Goal: Task Accomplishment & Management: Manage account settings

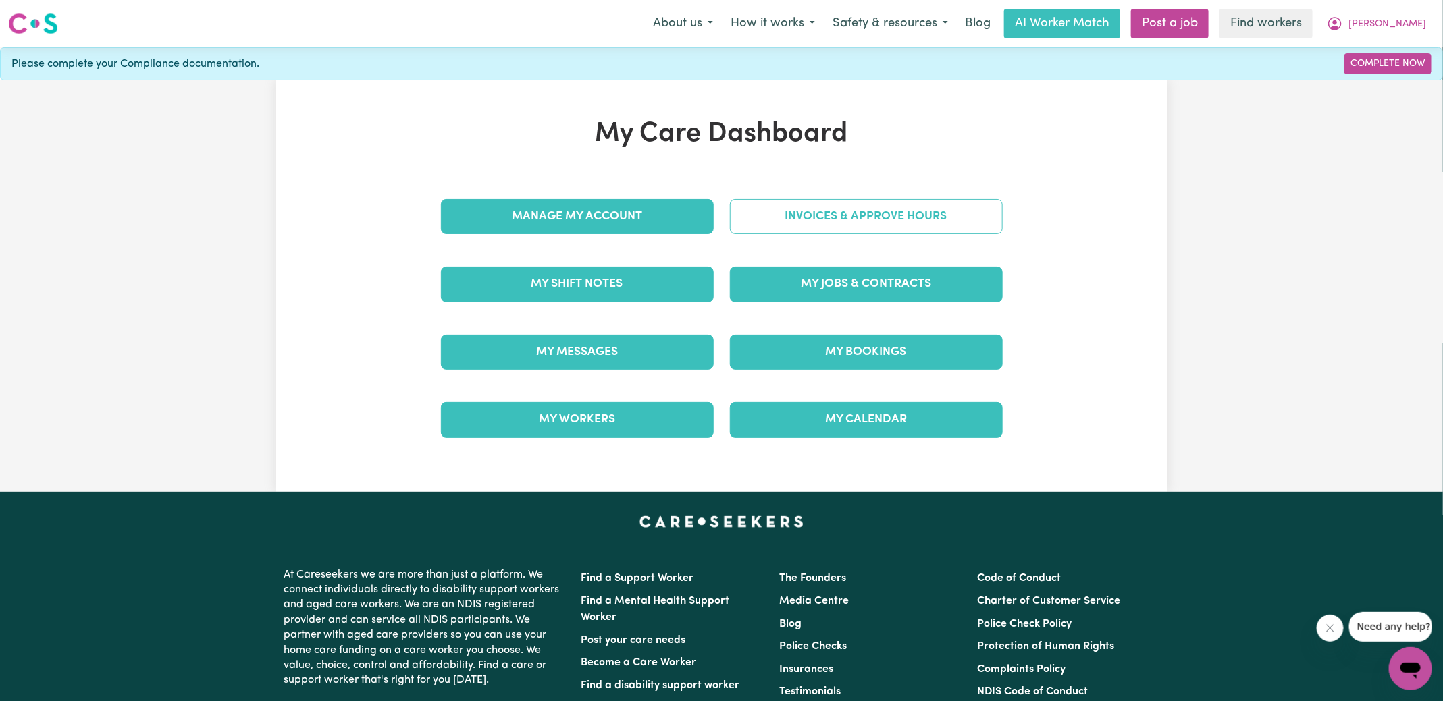
click at [786, 208] on link "Invoices & Approve Hours" at bounding box center [866, 216] width 273 height 35
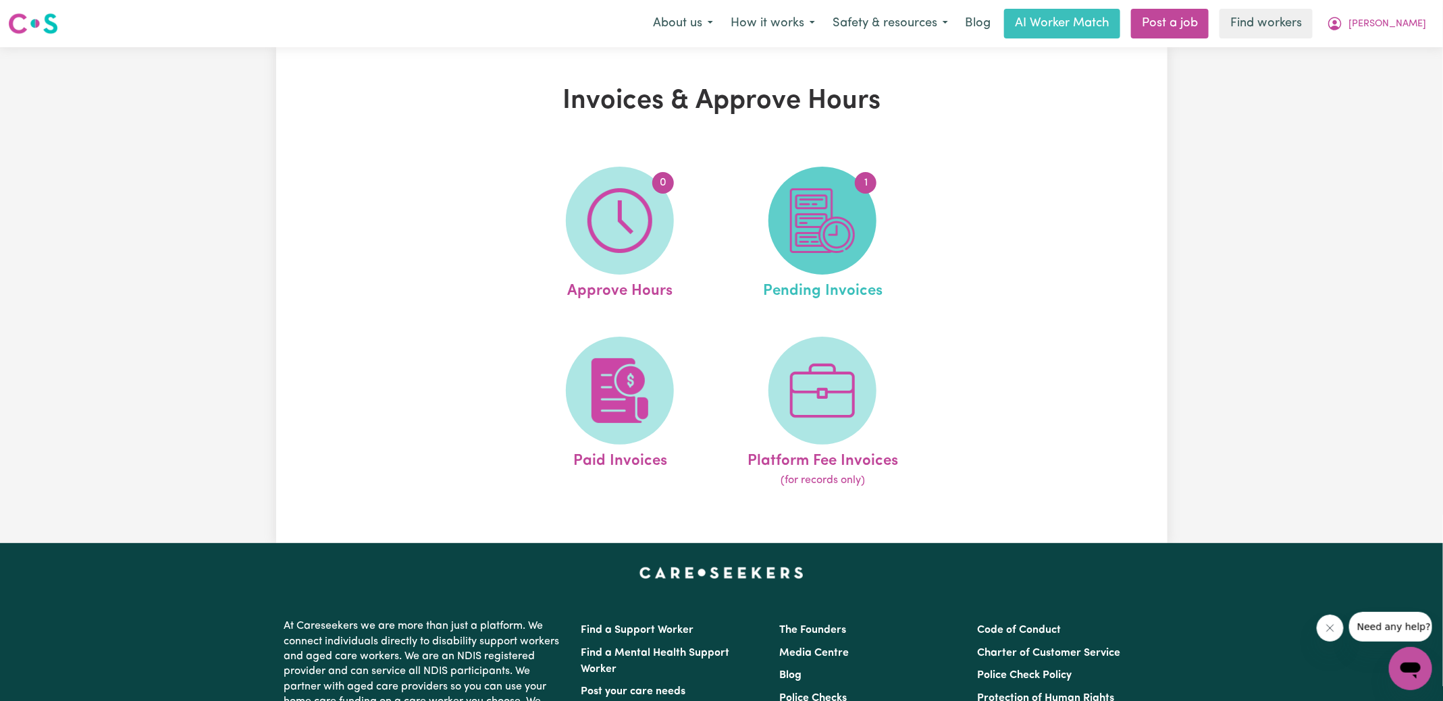
click at [839, 192] on img at bounding box center [822, 220] width 65 height 65
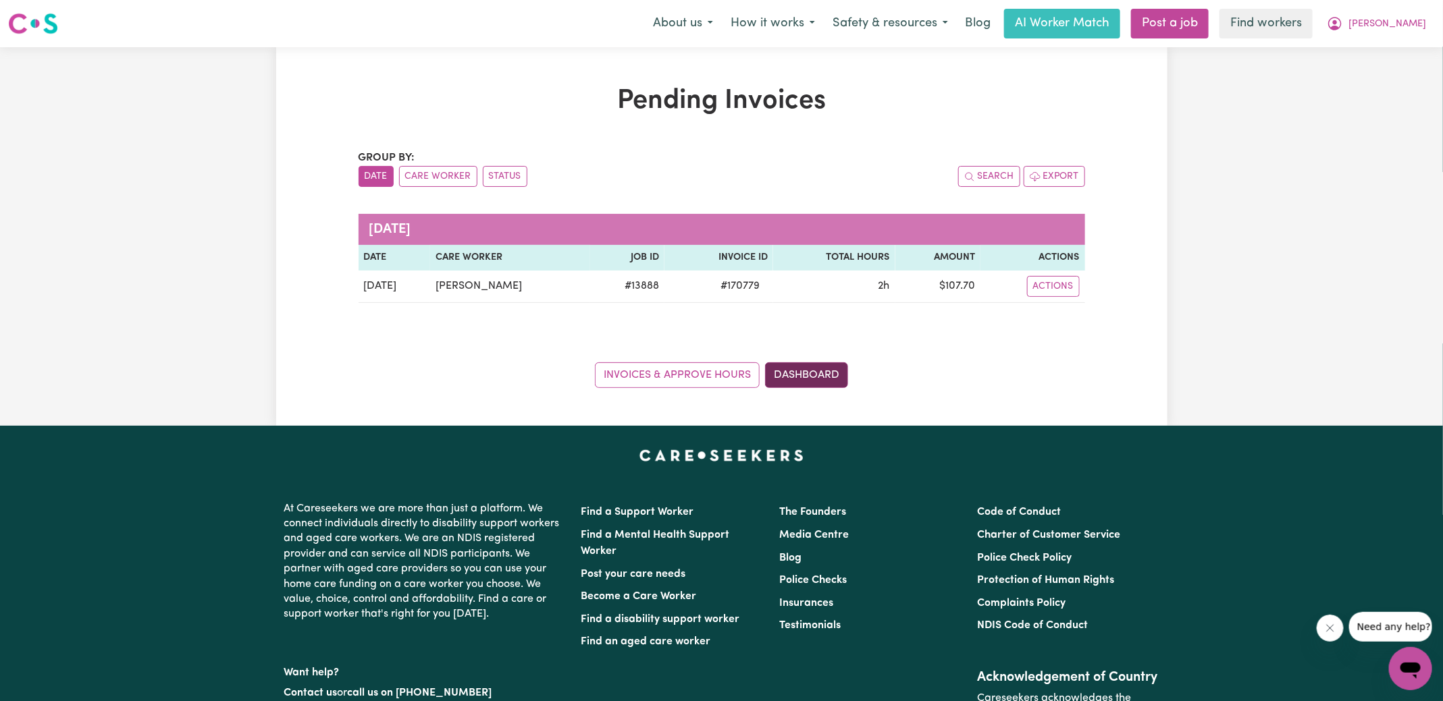
click at [798, 382] on link "Dashboard" at bounding box center [806, 375] width 83 height 26
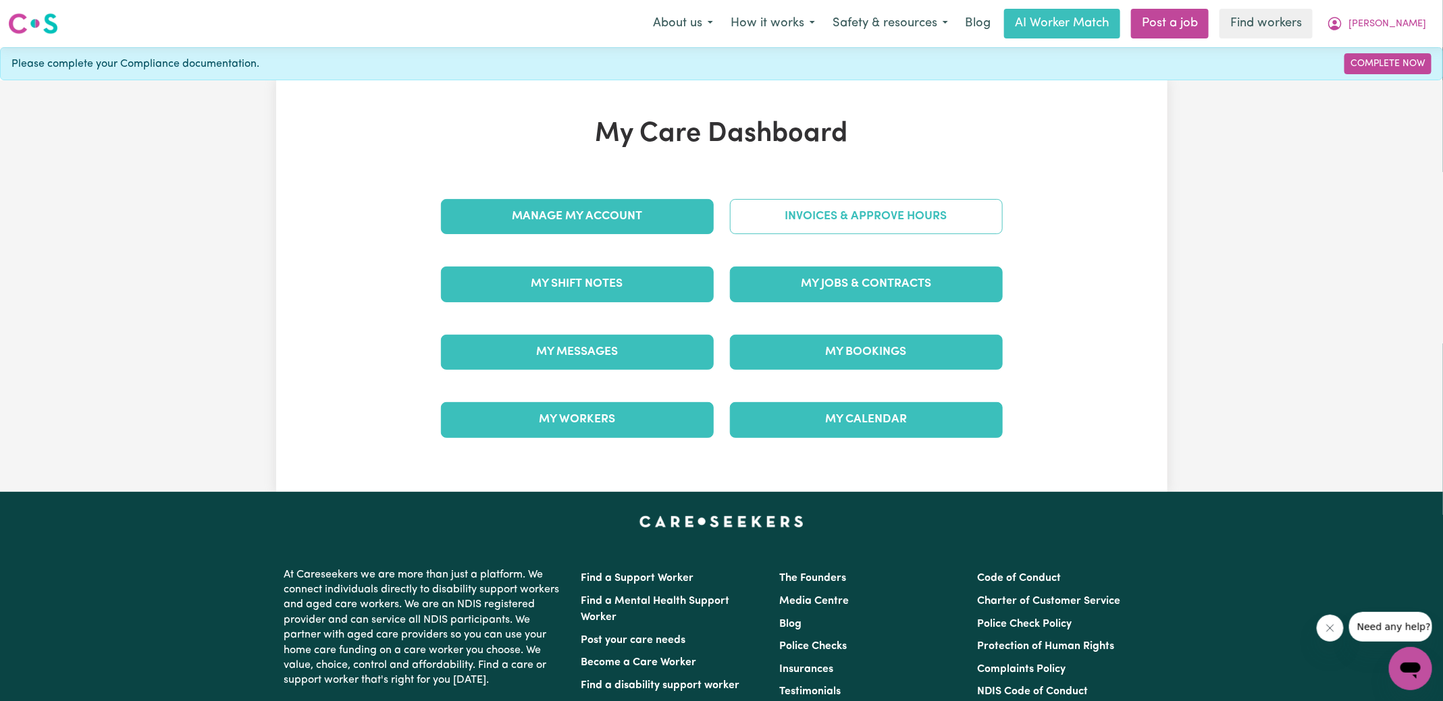
click at [809, 210] on link "Invoices & Approve Hours" at bounding box center [866, 216] width 273 height 35
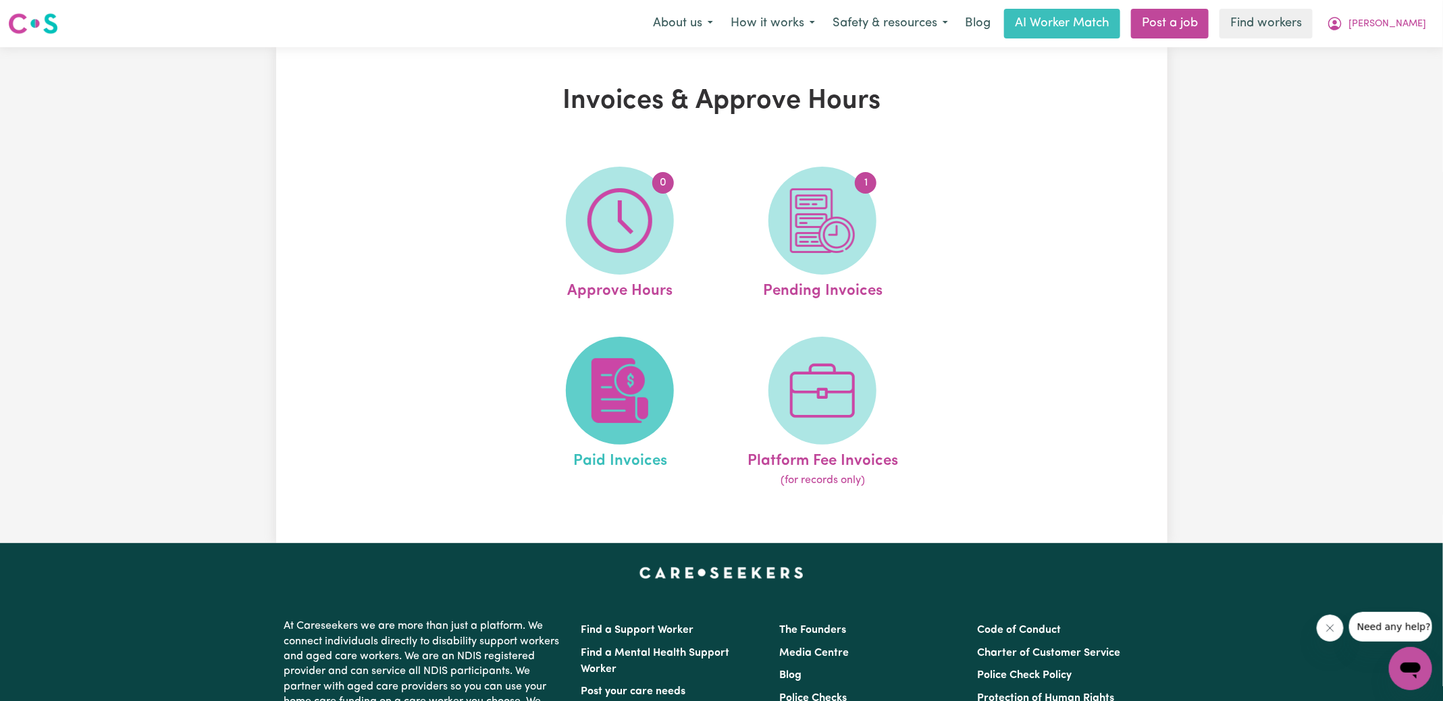
click at [589, 372] on img at bounding box center [619, 390] width 65 height 65
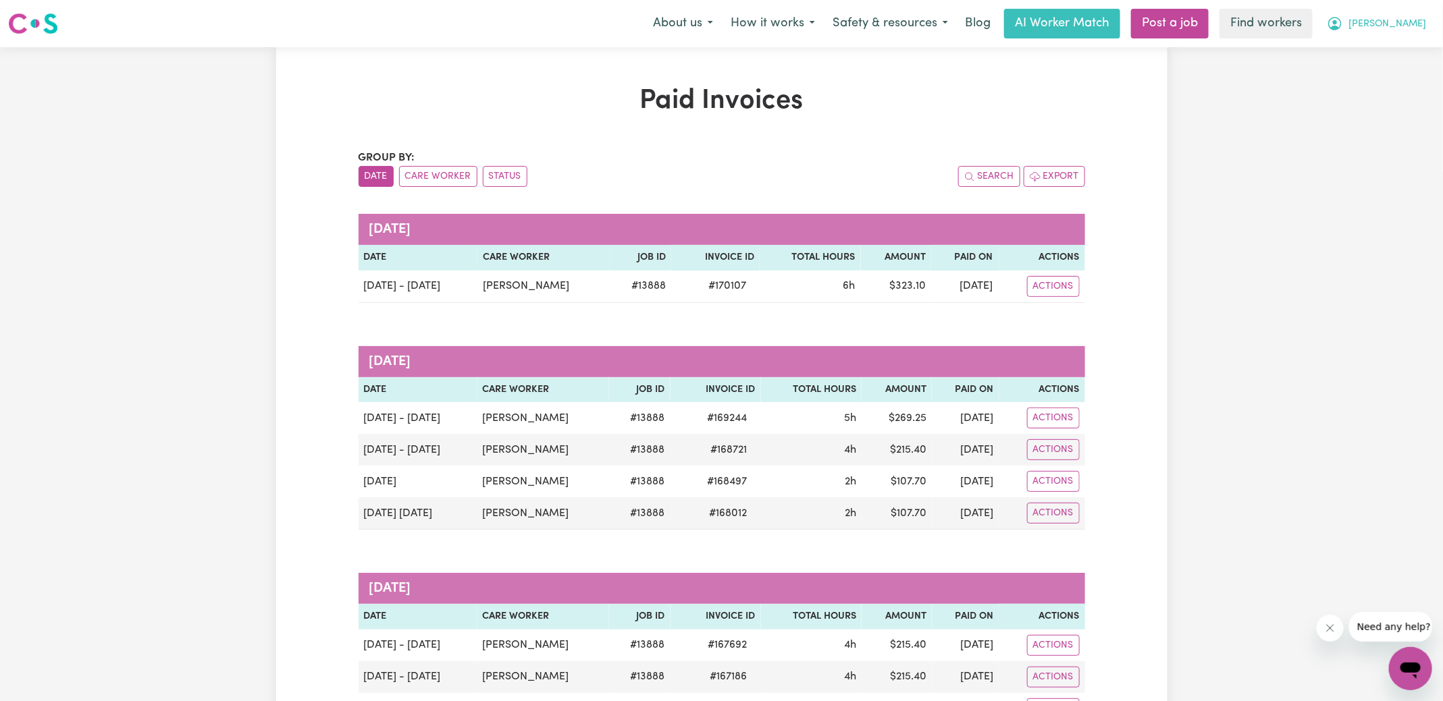
click at [1394, 20] on span "[PERSON_NAME]" at bounding box center [1387, 24] width 78 height 15
click at [1371, 78] on link "Logout" at bounding box center [1380, 78] width 107 height 26
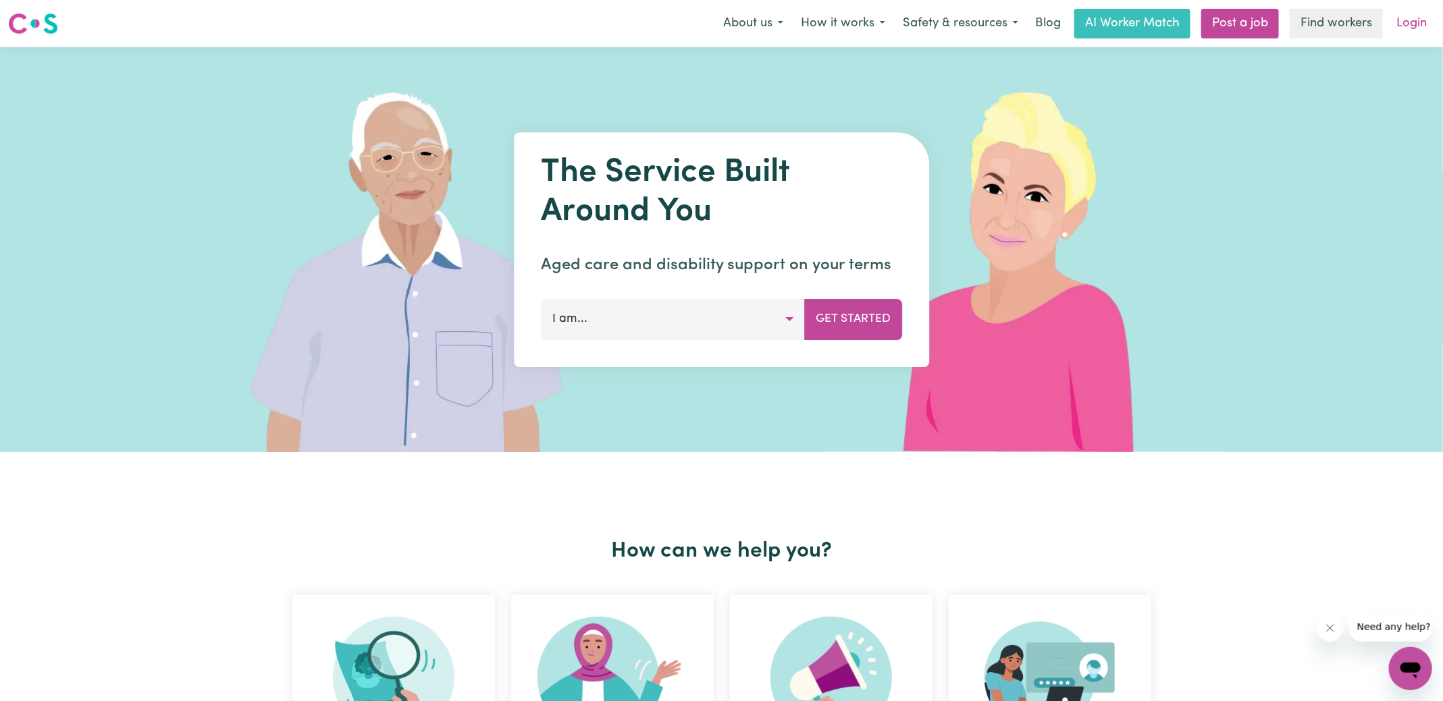
click at [1403, 24] on link "Login" at bounding box center [1411, 24] width 47 height 30
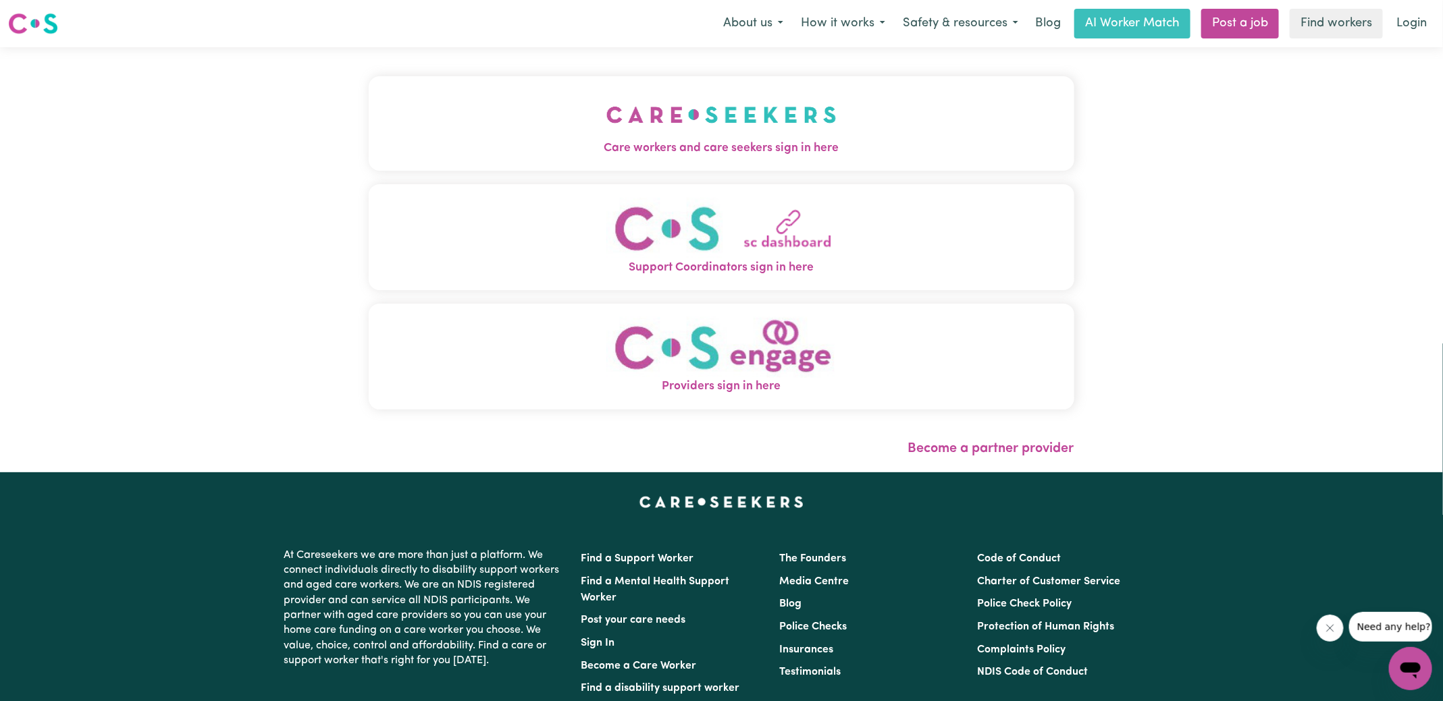
click at [547, 144] on span "Care workers and care seekers sign in here" at bounding box center [721, 149] width 705 height 18
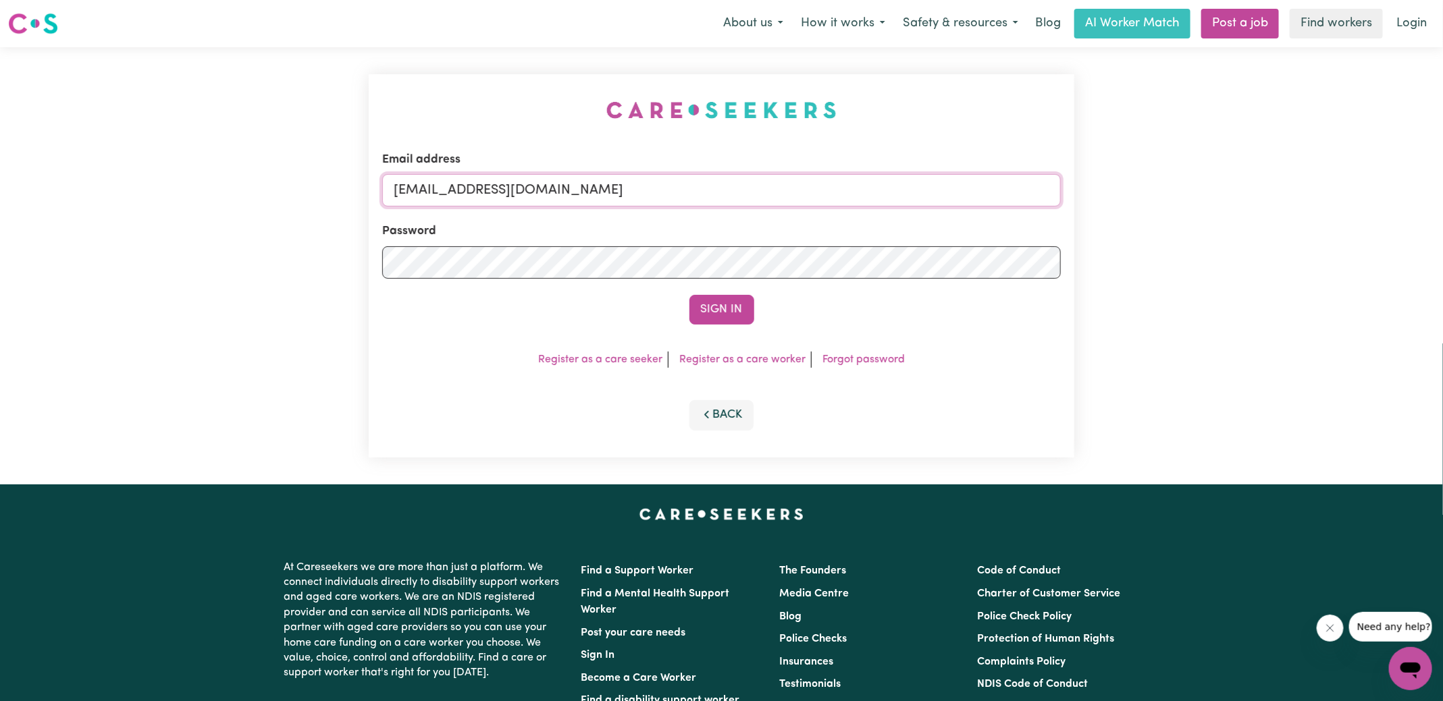
drag, startPoint x: 739, startPoint y: 191, endPoint x: 53, endPoint y: 190, distance: 685.8
click at [53, 190] on div "Email address [EMAIL_ADDRESS][DOMAIN_NAME] Password Sign In Register as a care …" at bounding box center [721, 265] width 1443 height 437
type input "[PERSON_NAME][EMAIL_ADDRESS][DOMAIN_NAME]"
click at [689, 295] on button "Sign In" at bounding box center [721, 310] width 65 height 30
